Goal: Entertainment & Leisure: Consume media (video, audio)

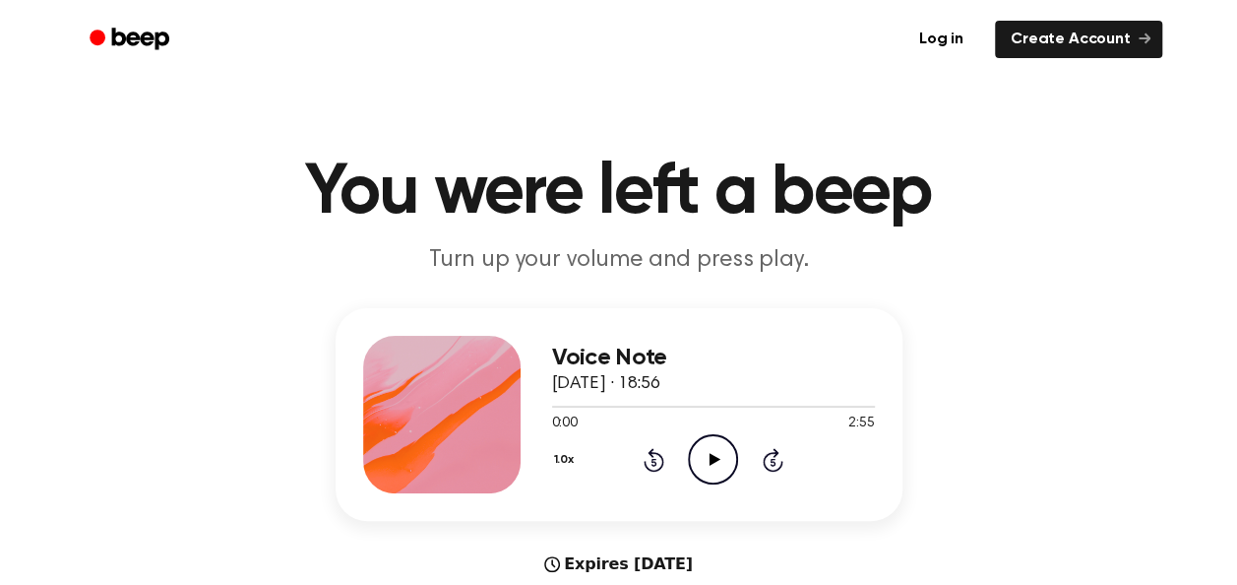
drag, startPoint x: 717, startPoint y: 468, endPoint x: 699, endPoint y: 463, distance: 18.7
click at [699, 463] on icon "Play Audio" at bounding box center [713, 459] width 50 height 50
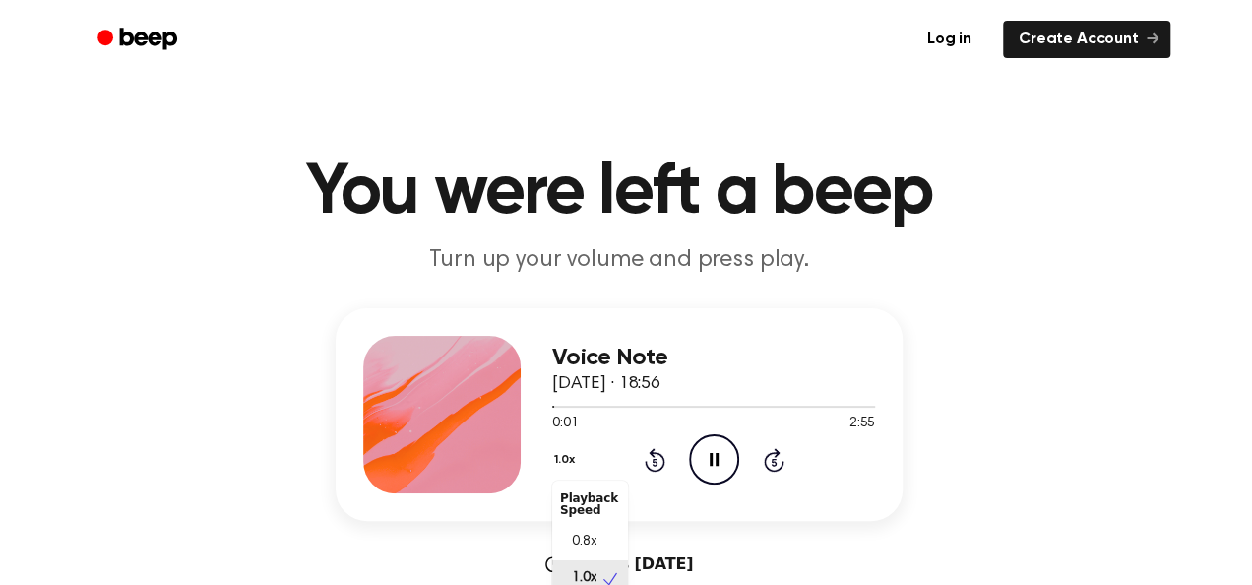
scroll to position [12, 0]
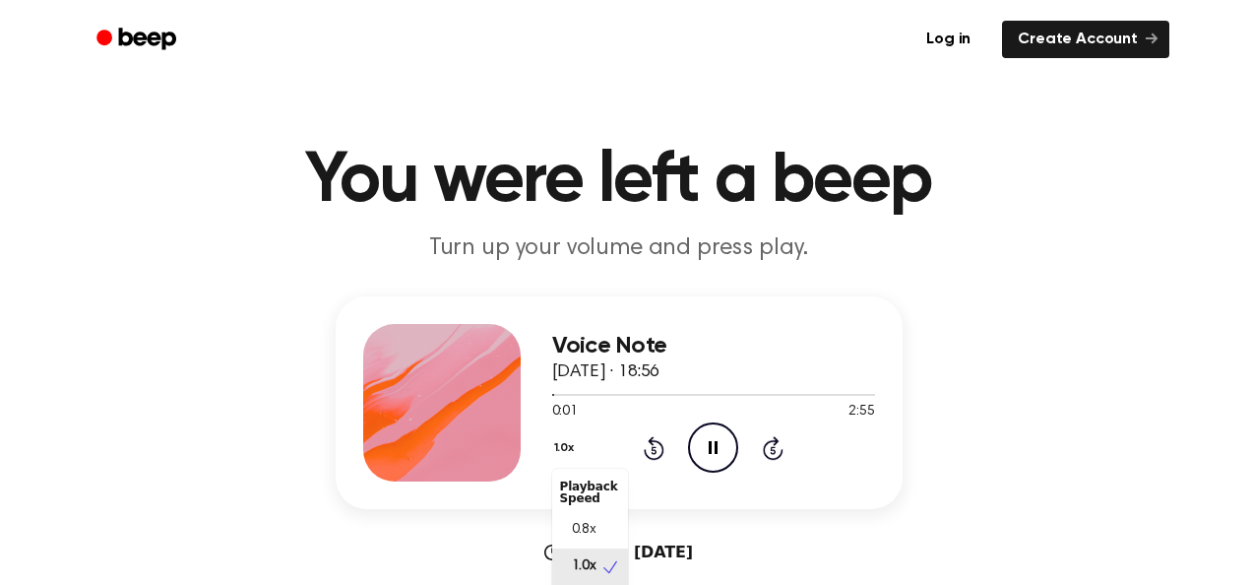
click at [567, 461] on button "1.0x" at bounding box center [567, 447] width 30 height 33
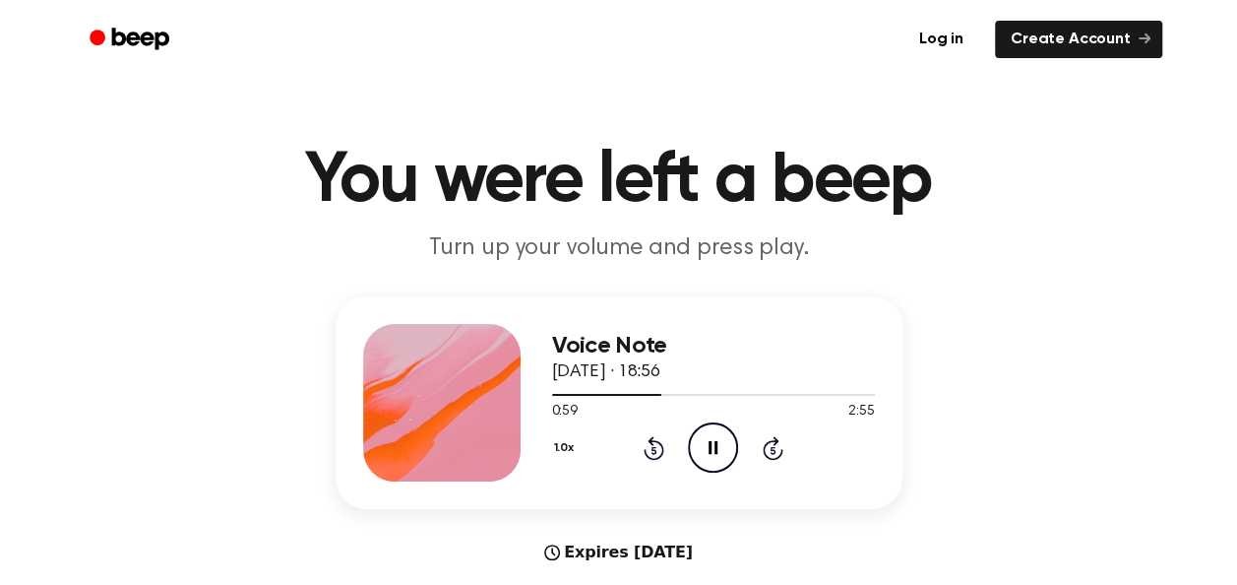
click at [714, 460] on icon "Pause Audio" at bounding box center [713, 447] width 50 height 50
click at [714, 460] on icon "Play Audio" at bounding box center [713, 447] width 50 height 50
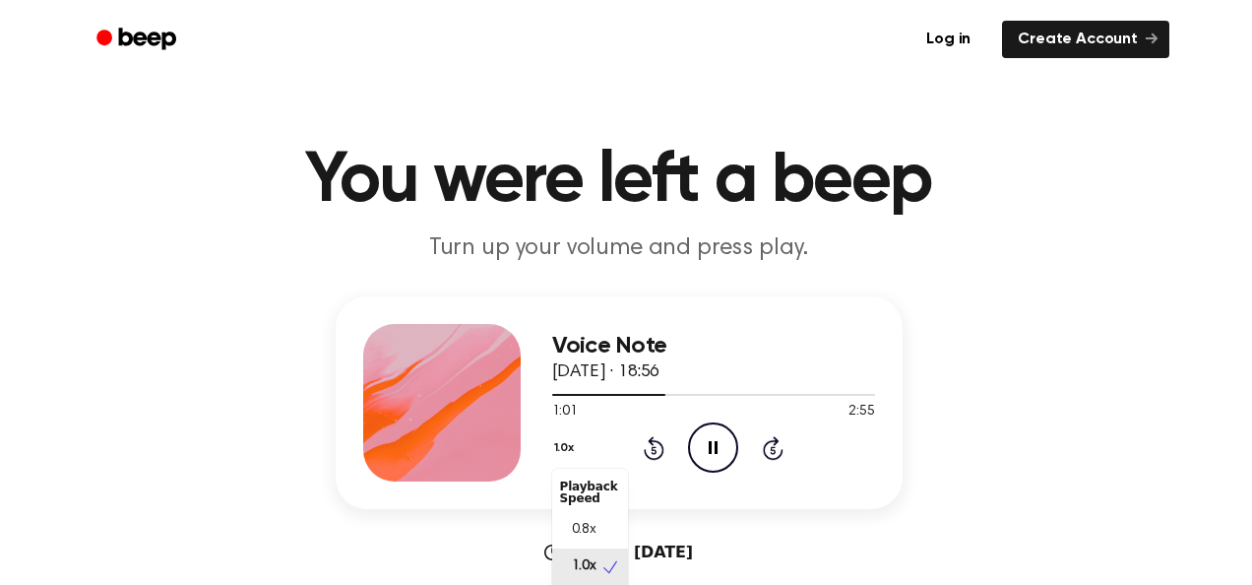
click at [574, 444] on button "1.0x" at bounding box center [567, 447] width 30 height 33
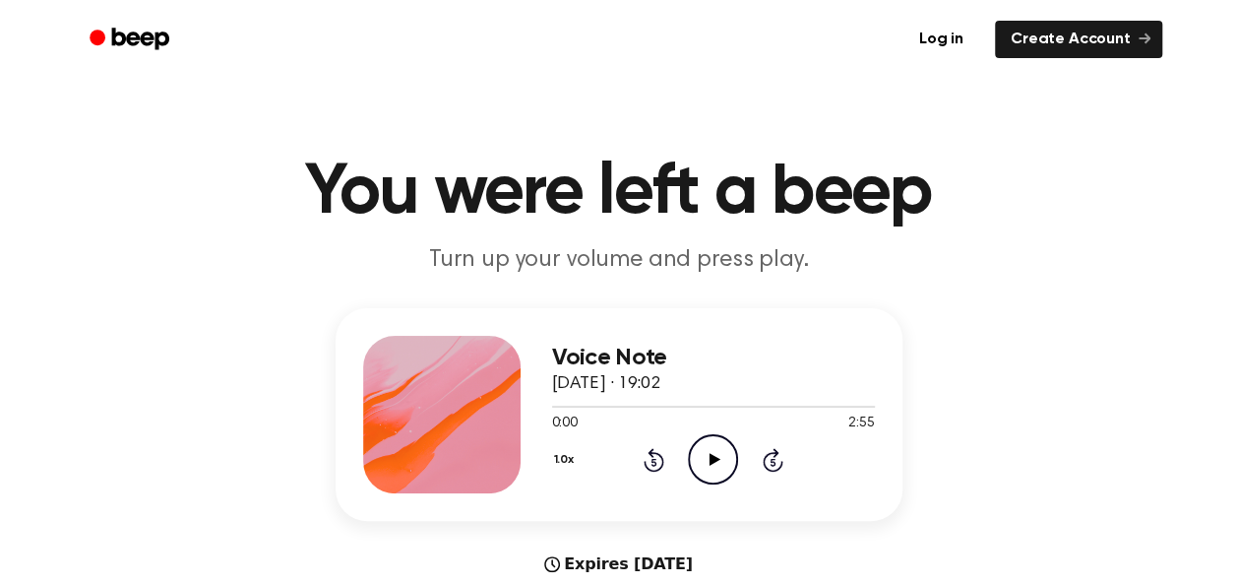
click at [724, 462] on icon "Play Audio" at bounding box center [713, 459] width 50 height 50
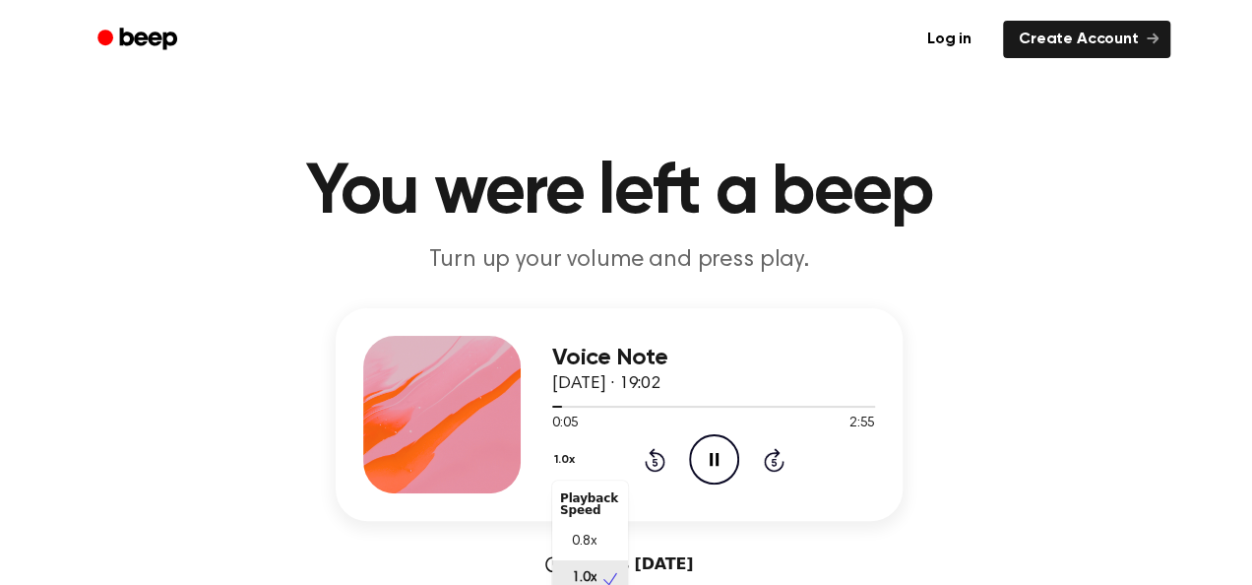
scroll to position [12, 0]
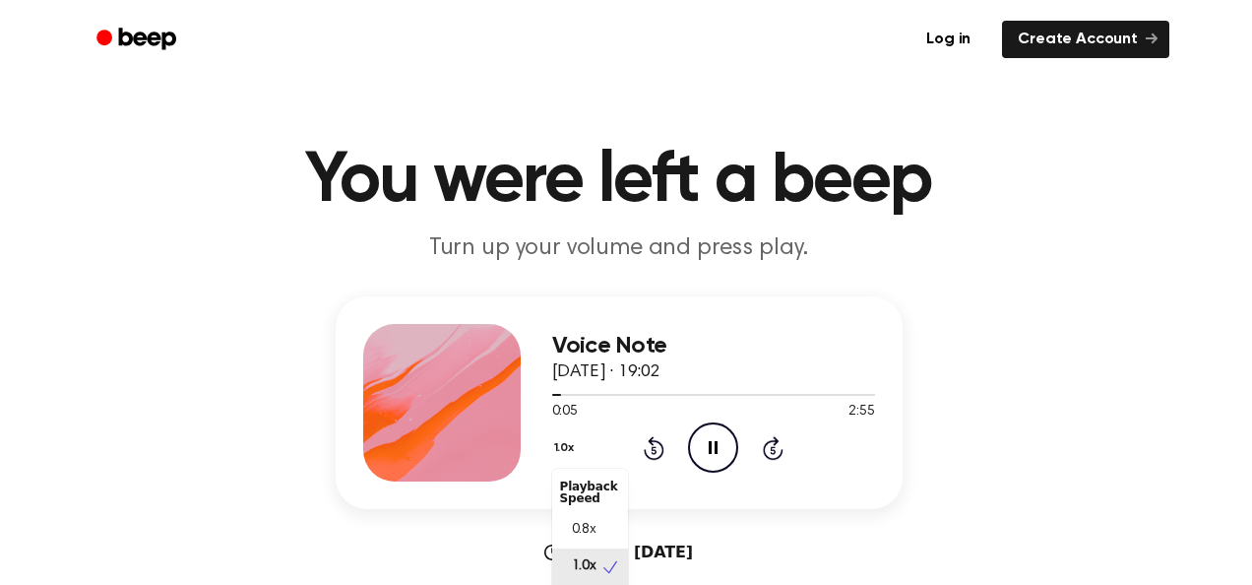
click at [563, 462] on button "1.0x" at bounding box center [567, 447] width 30 height 33
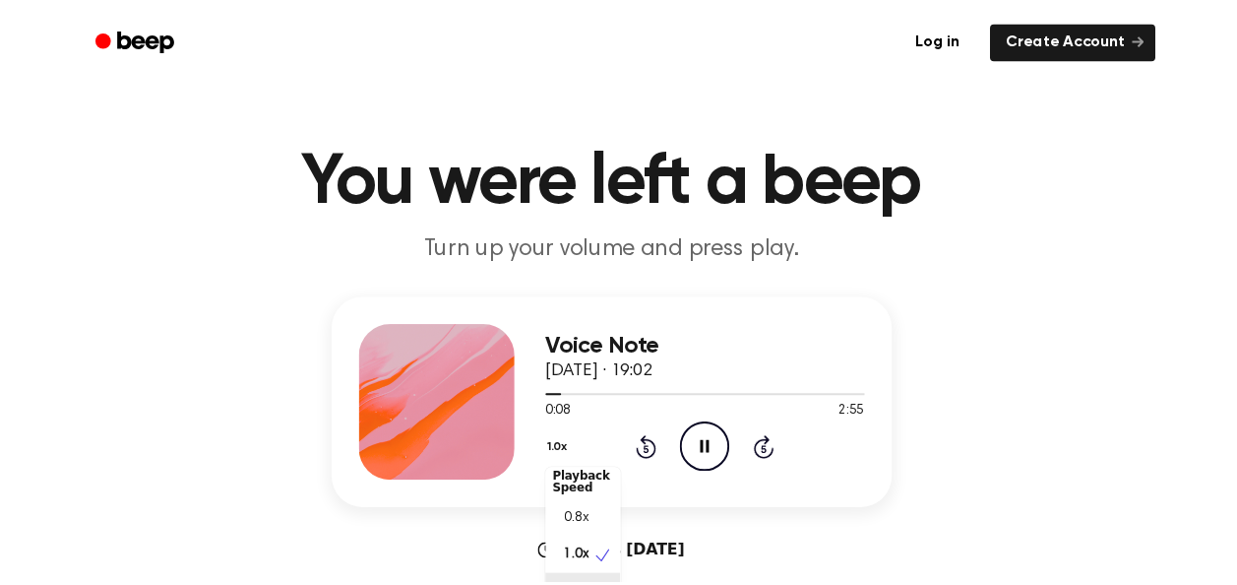
scroll to position [39, 0]
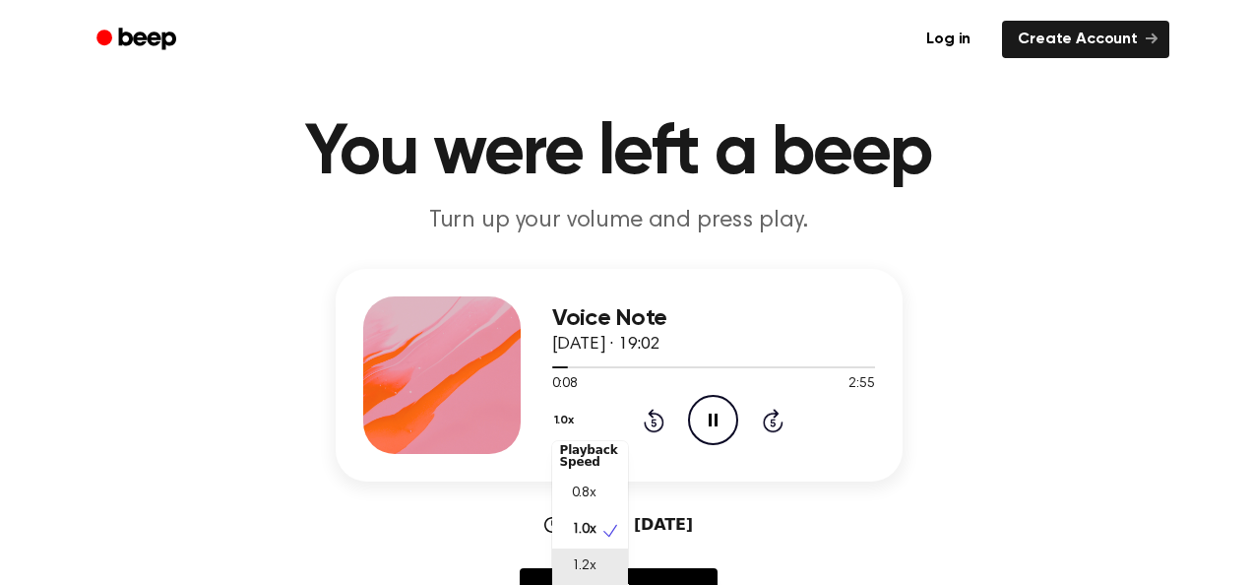
click at [573, 582] on div "1.2x" at bounding box center [590, 566] width 76 height 36
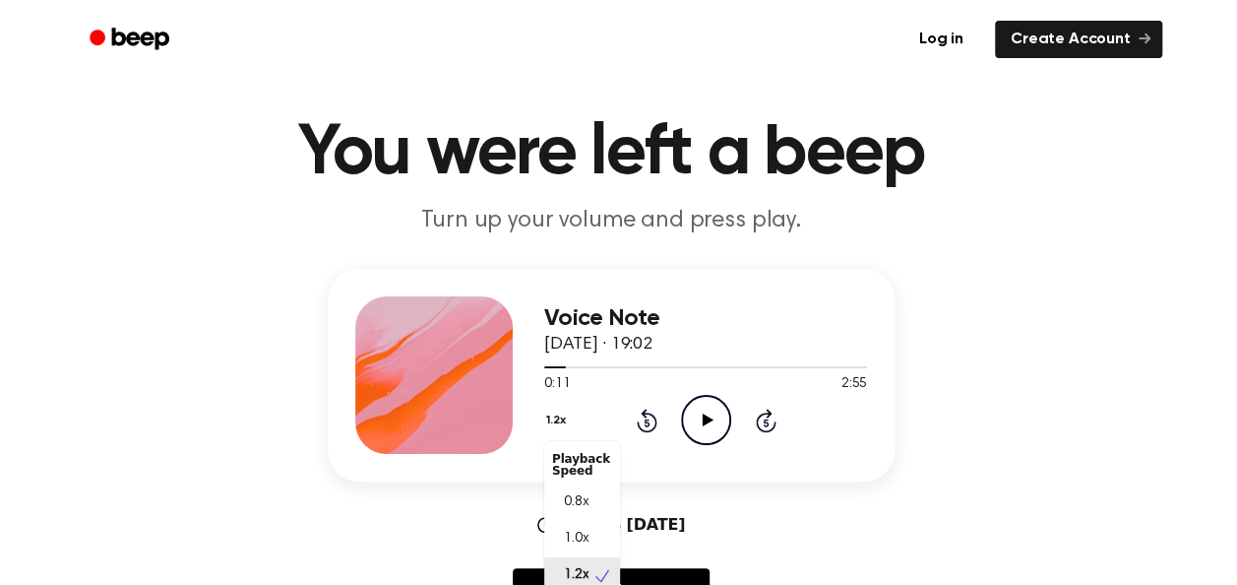
scroll to position [48, 0]
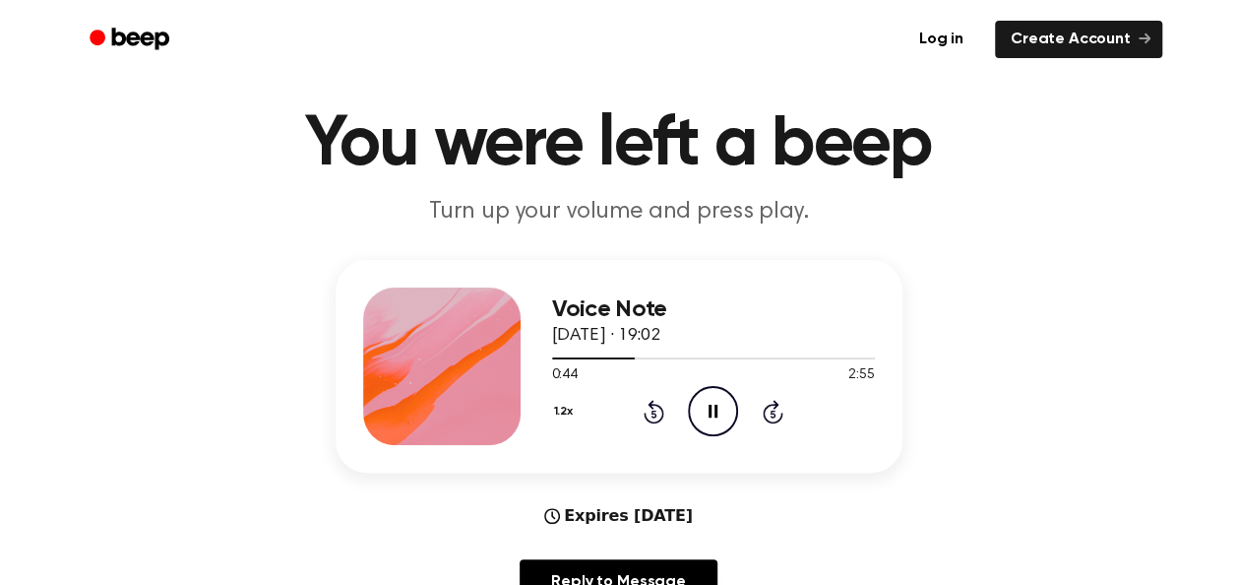
click at [691, 411] on icon "Pause Audio" at bounding box center [713, 411] width 50 height 50
